Goal: Information Seeking & Learning: Learn about a topic

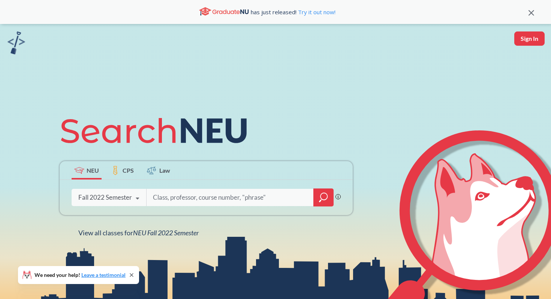
click at [136, 199] on icon at bounding box center [137, 198] width 14 height 21
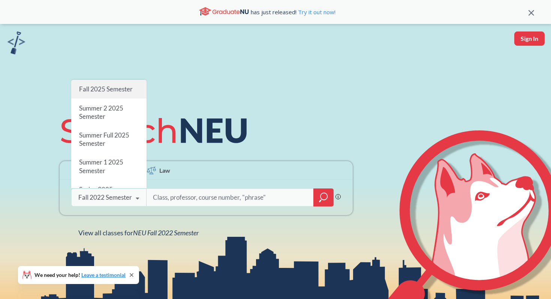
click at [114, 92] on span "Fall 2025 Semester" at bounding box center [106, 89] width 54 height 8
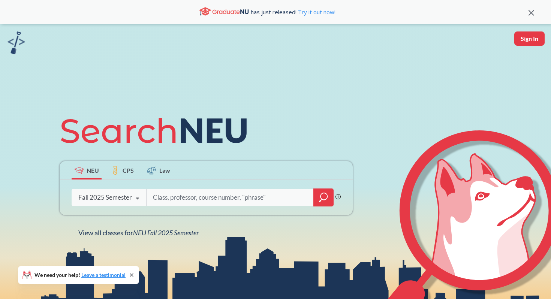
click at [189, 198] on input "search" at bounding box center [230, 198] width 156 height 16
type input "marketing"
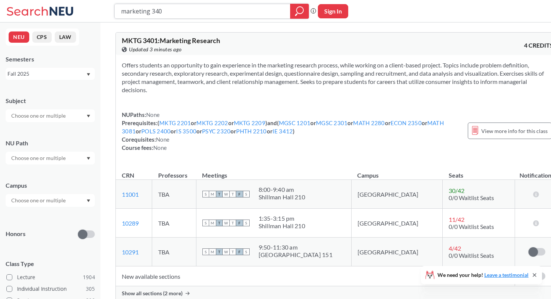
type input "marketing 3402"
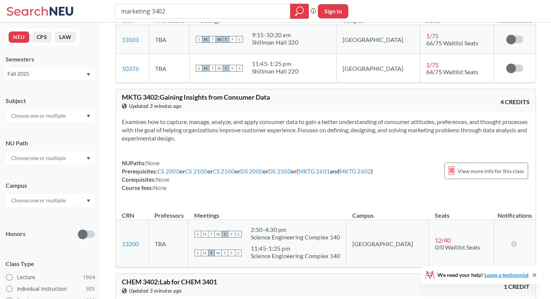
scroll to position [307, 0]
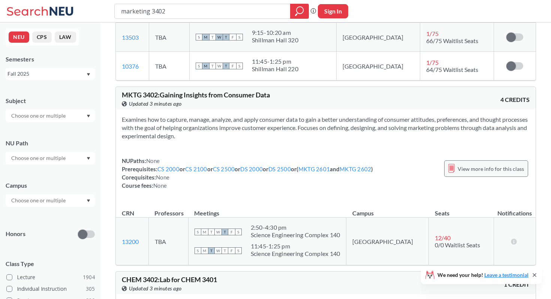
click at [483, 165] on span "View more info for this class" at bounding box center [491, 168] width 66 height 9
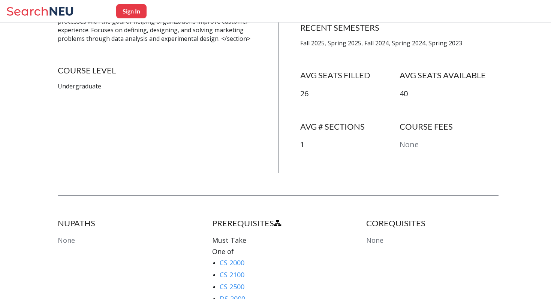
scroll to position [79, 0]
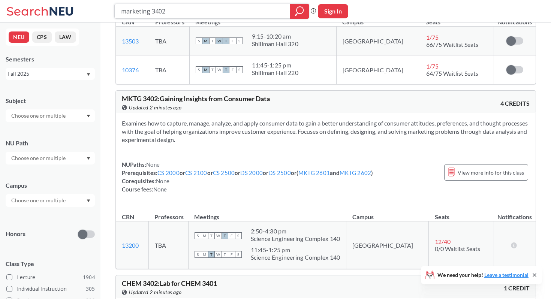
scroll to position [369, 0]
